Goal: Transaction & Acquisition: Subscribe to service/newsletter

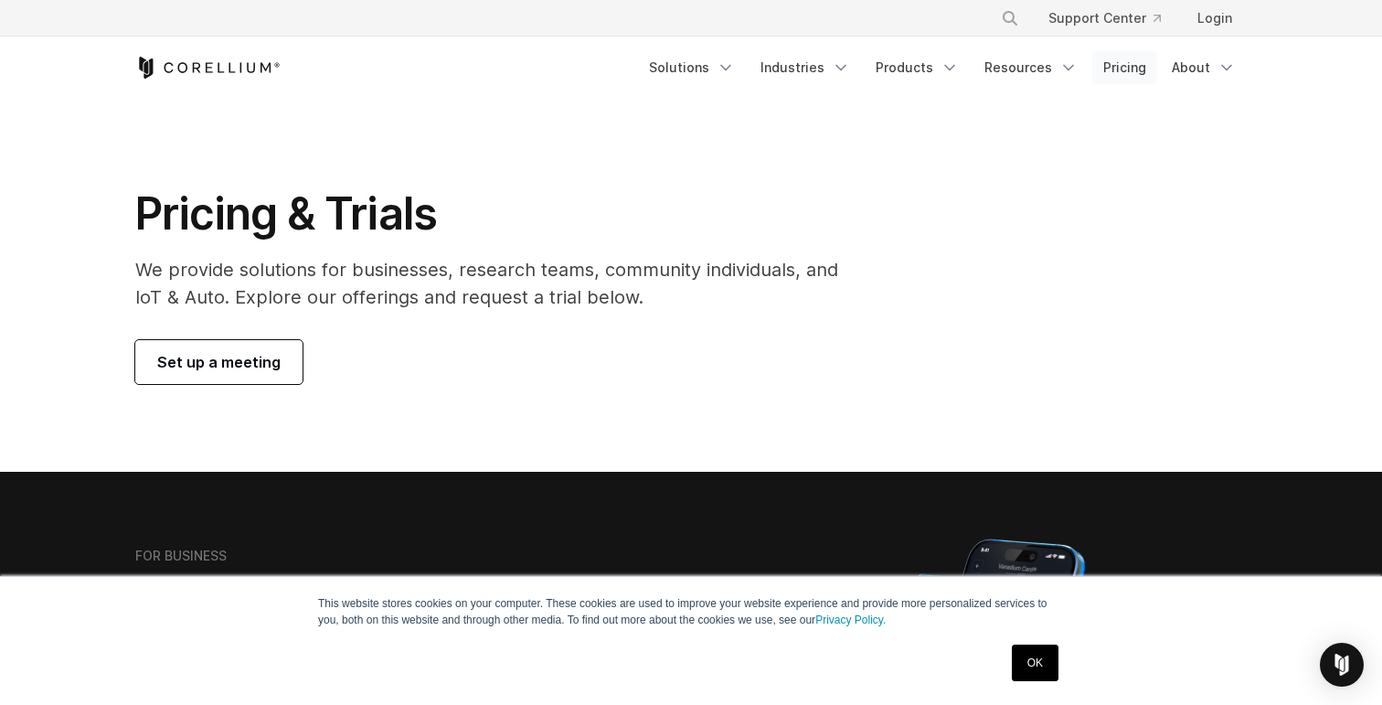
click at [1100, 73] on link "Pricing" at bounding box center [1124, 67] width 65 height 33
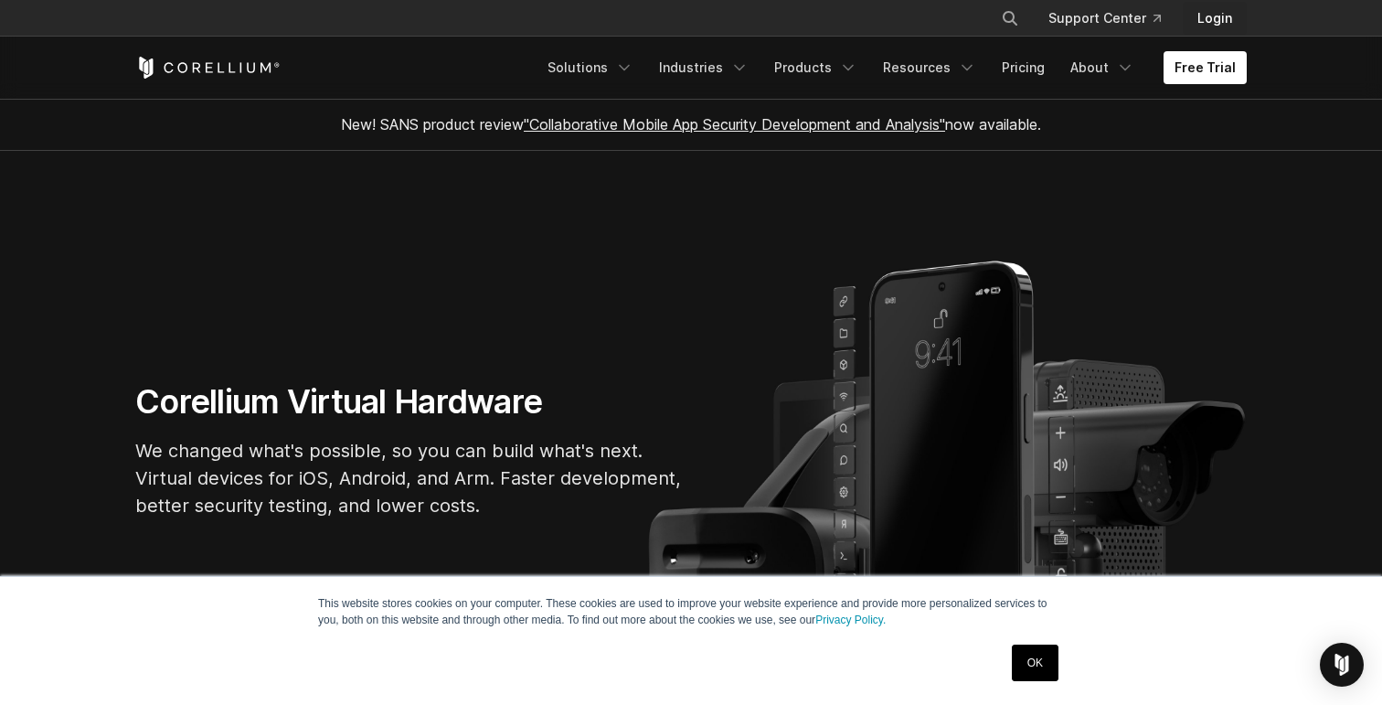
click at [1228, 16] on link "Login" at bounding box center [1214, 18] width 64 height 33
click at [807, 76] on link "Products" at bounding box center [815, 67] width 105 height 33
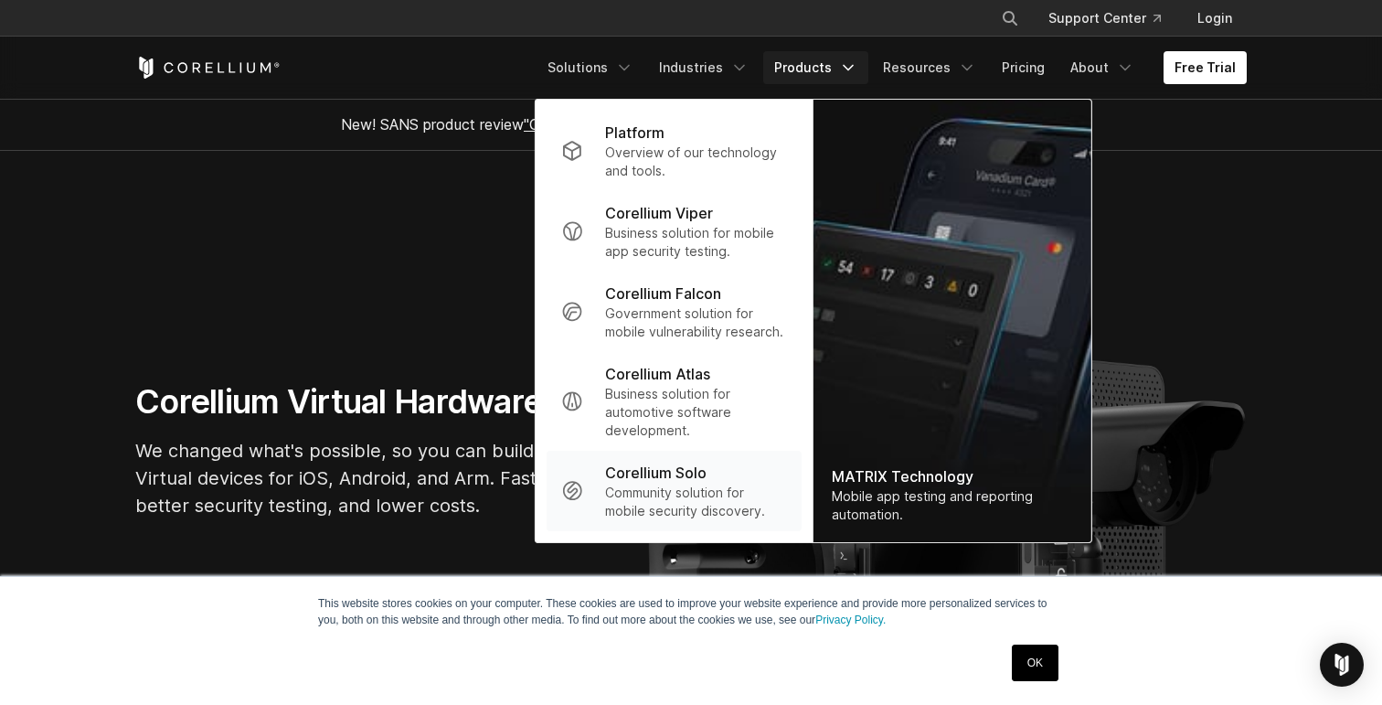
click at [688, 471] on p "Corellium Solo" at bounding box center [655, 472] width 101 height 22
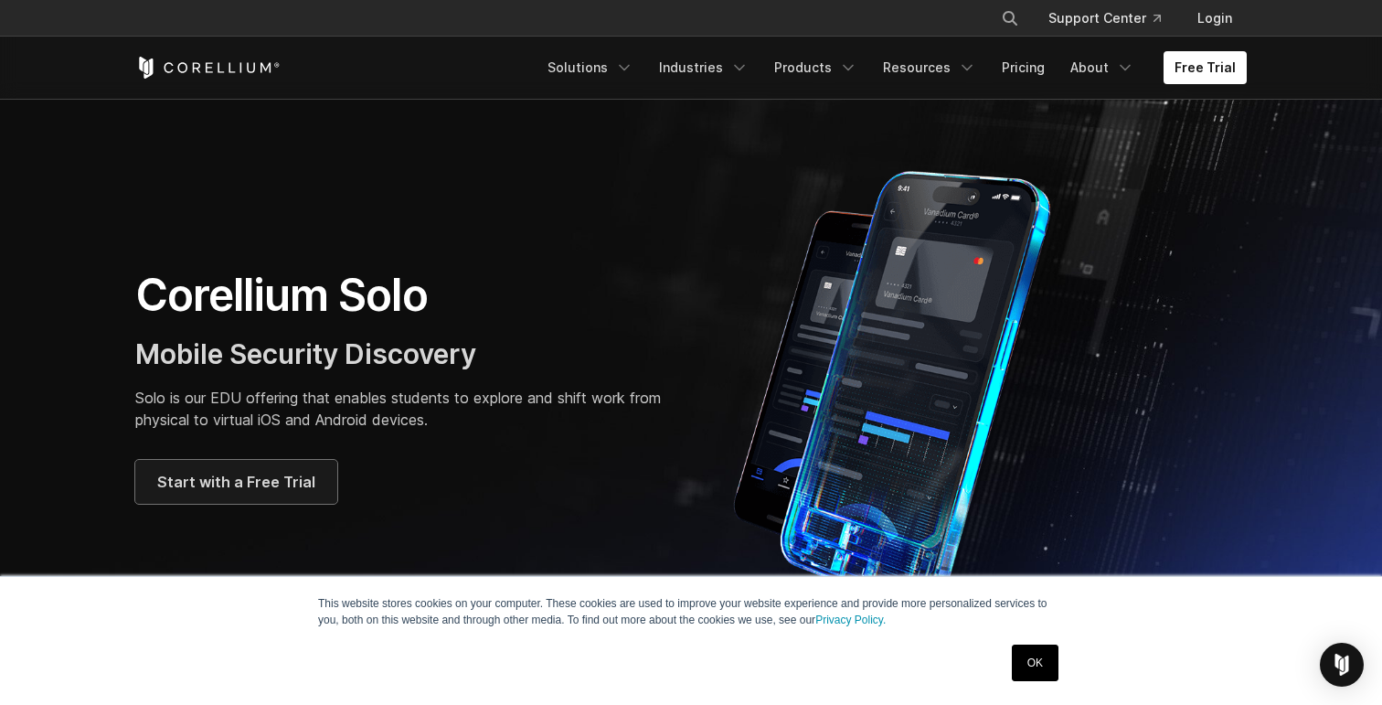
click at [231, 491] on span "Start with a Free Trial" at bounding box center [236, 482] width 158 height 22
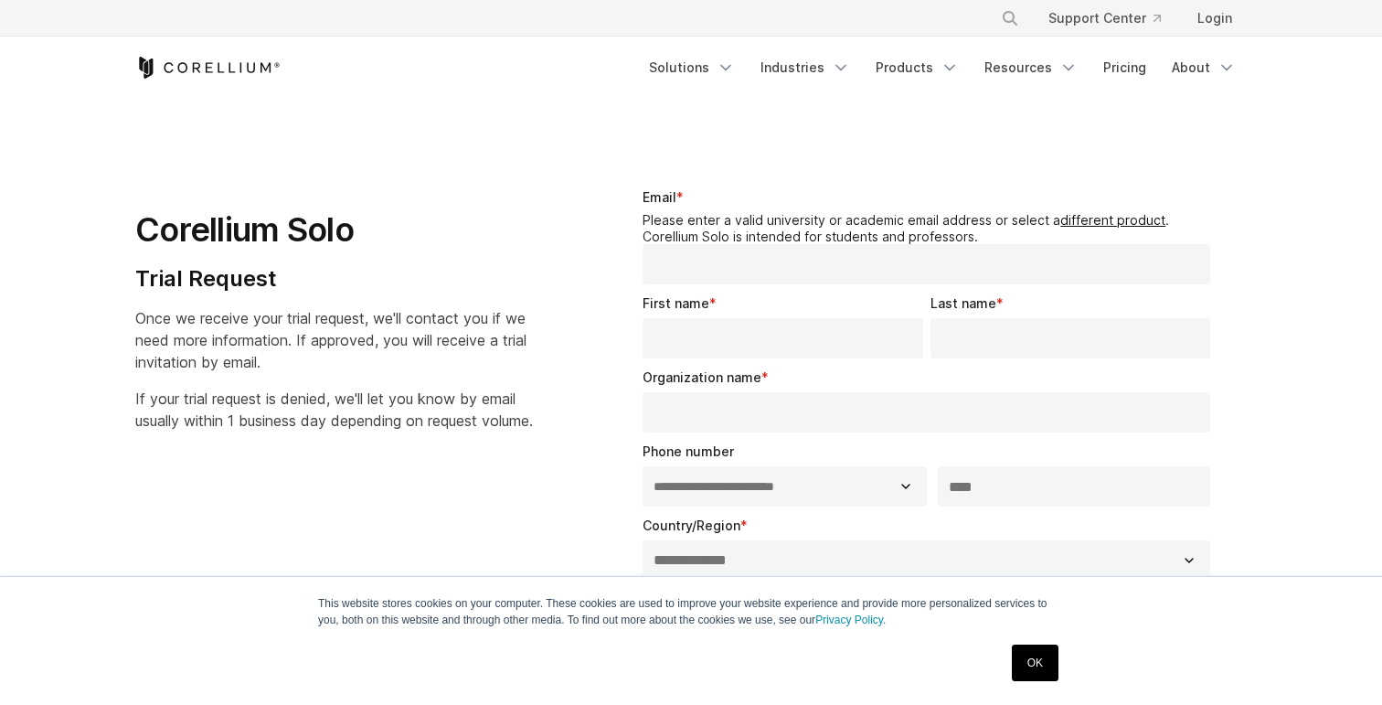
select select "**"
click at [1118, 67] on link "Pricing" at bounding box center [1124, 67] width 65 height 33
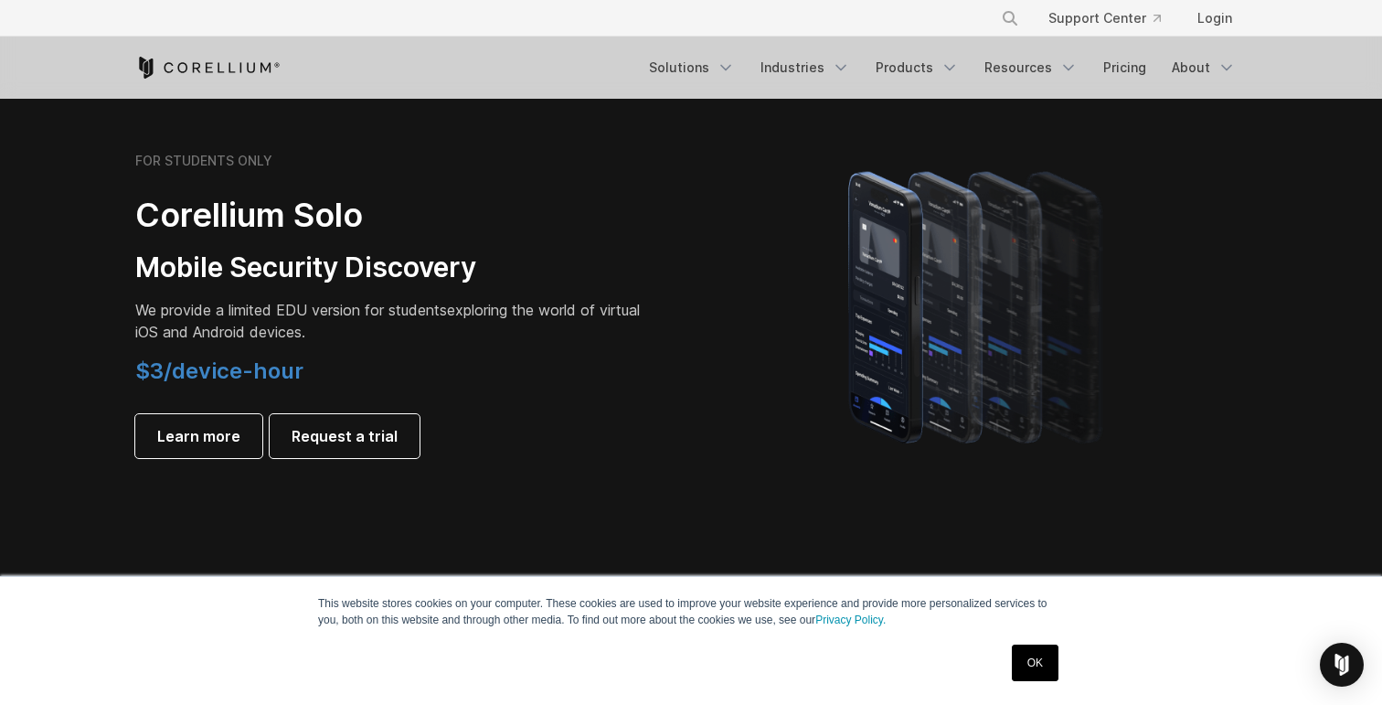
scroll to position [1257, 0]
click at [193, 446] on span "Learn more" at bounding box center [198, 437] width 83 height 22
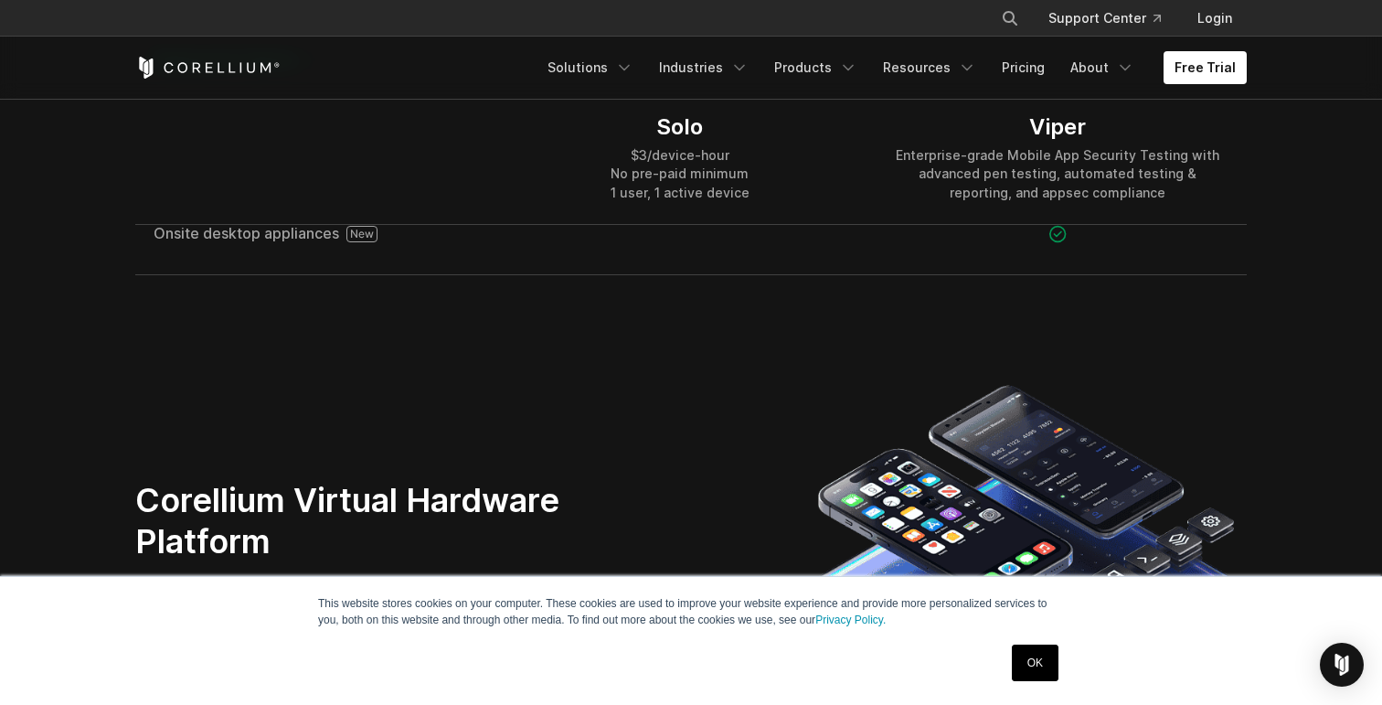
scroll to position [3174, 0]
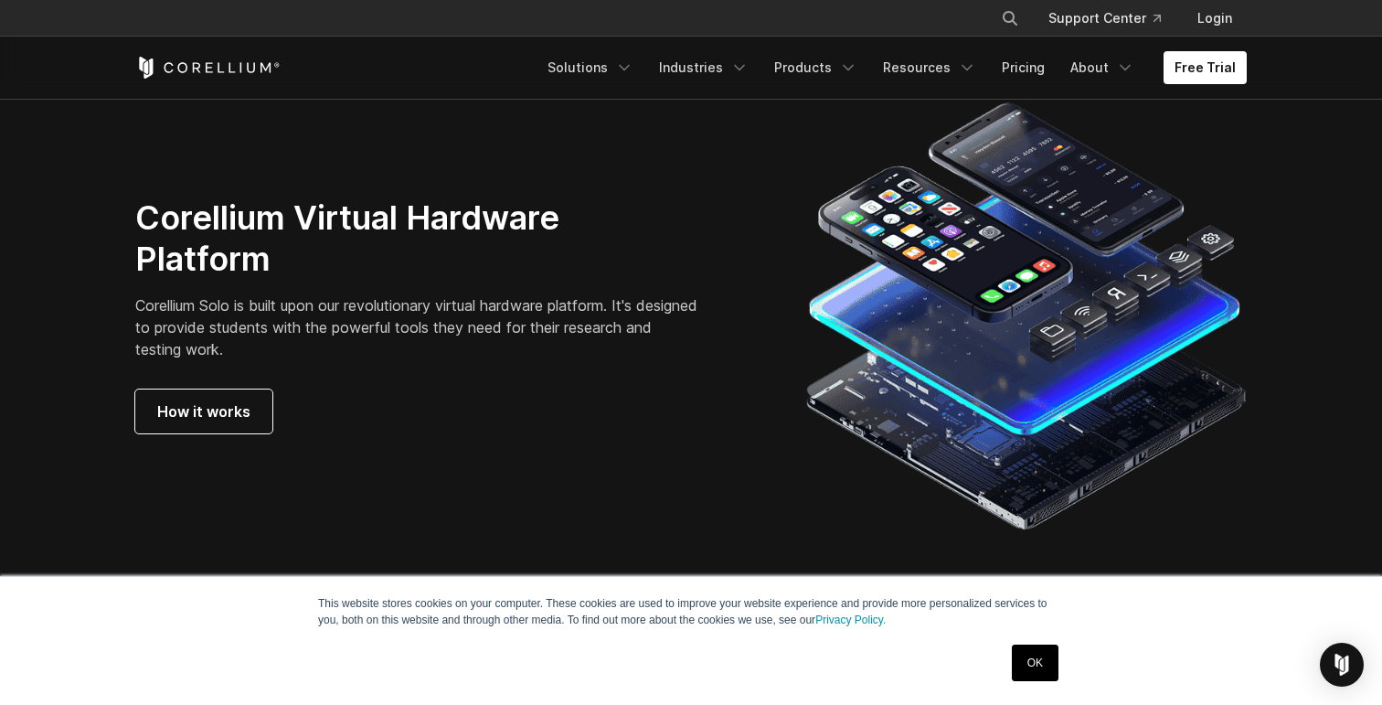
click at [1048, 673] on link "OK" at bounding box center [1035, 662] width 47 height 37
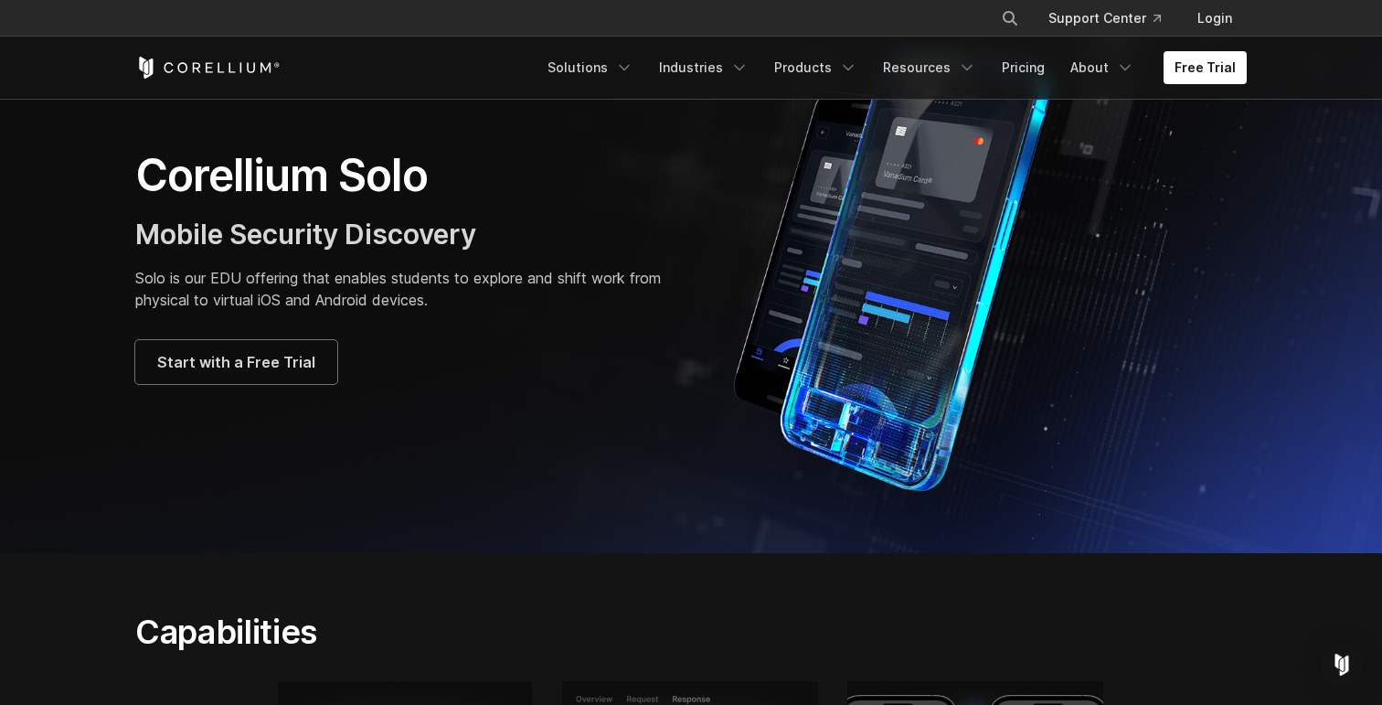
scroll to position [0, 0]
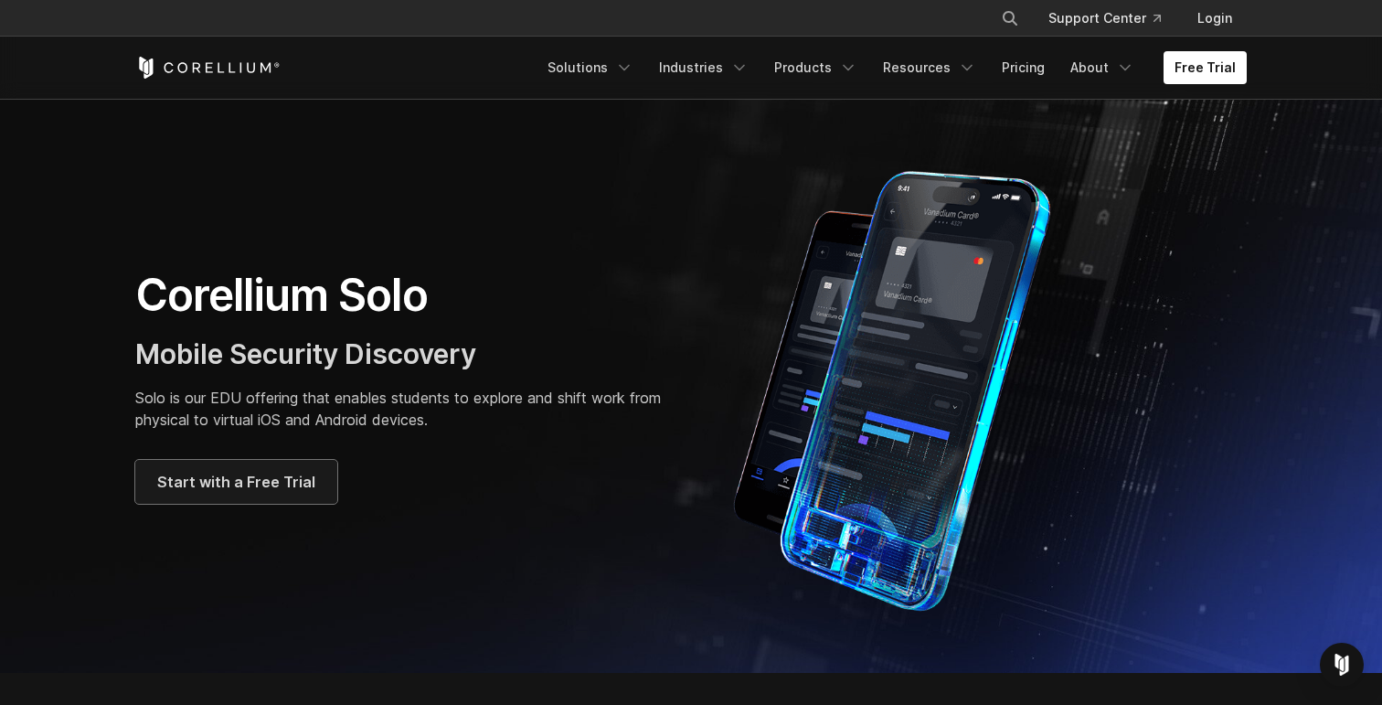
click at [266, 490] on span "Start with a Free Trial" at bounding box center [236, 482] width 158 height 22
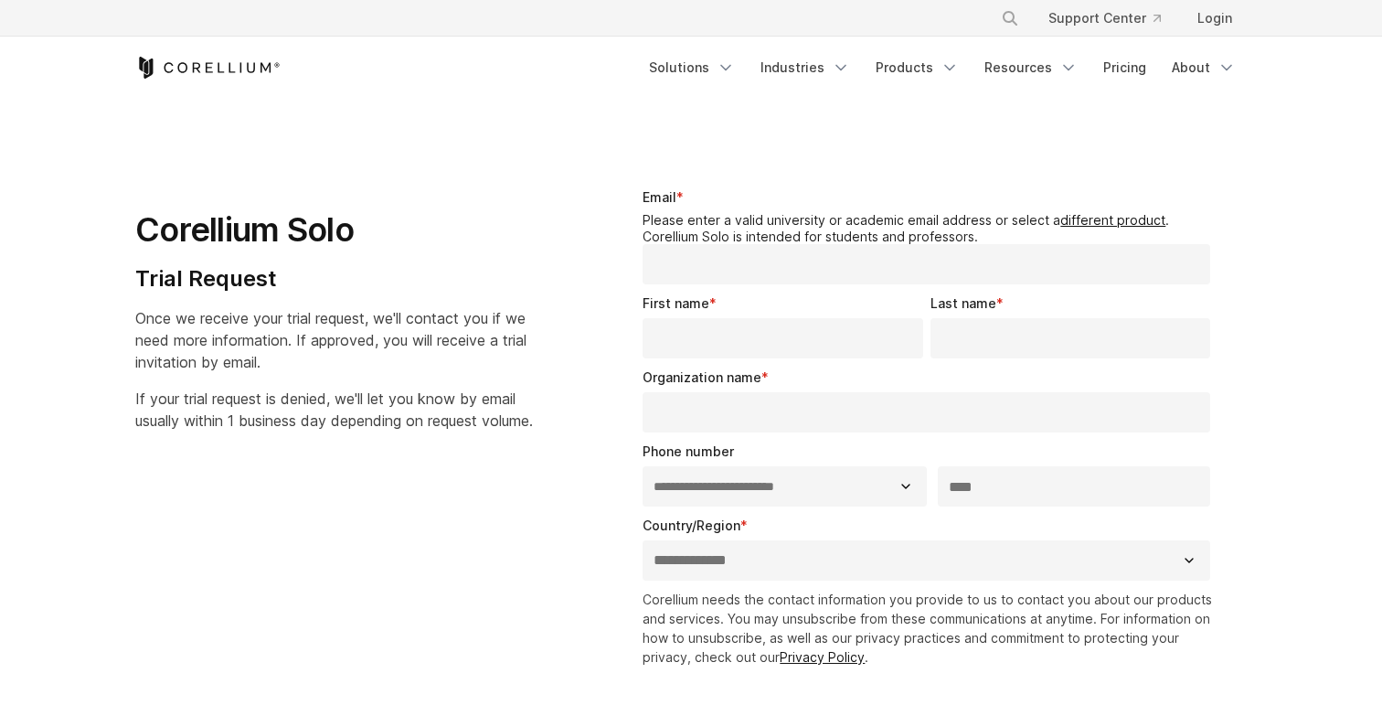
select select "**"
click at [1226, 5] on link "Login" at bounding box center [1214, 18] width 64 height 33
click at [1233, 16] on link "Login" at bounding box center [1214, 18] width 64 height 33
